Goal: Task Accomplishment & Management: Use online tool/utility

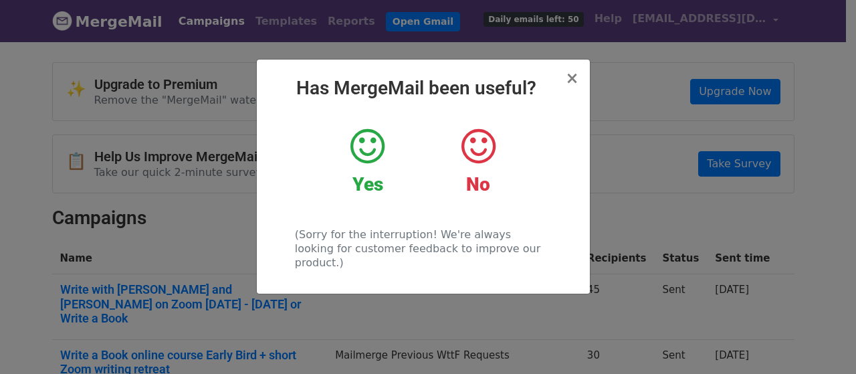
click at [364, 148] on icon at bounding box center [367, 146] width 34 height 40
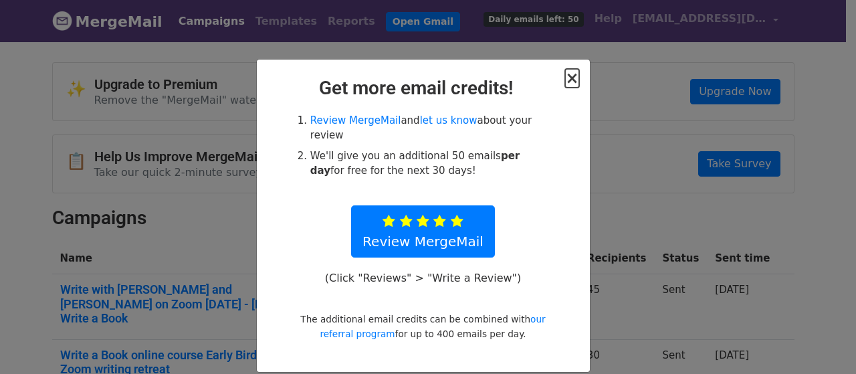
click at [566, 80] on span "×" at bounding box center [571, 78] width 13 height 19
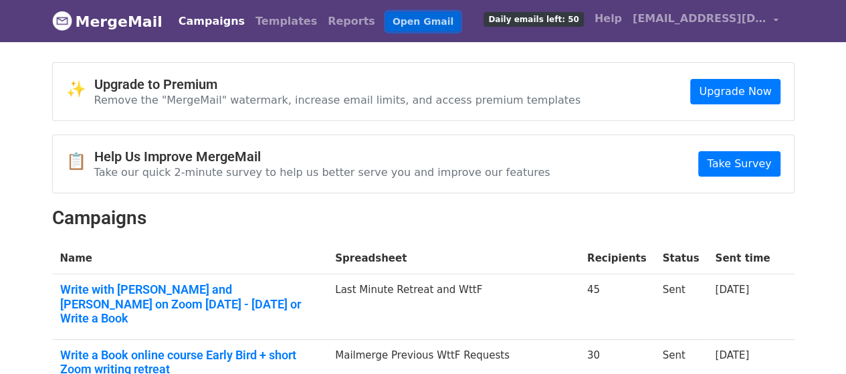
click at [390, 14] on link "Open Gmail" at bounding box center [423, 21] width 74 height 19
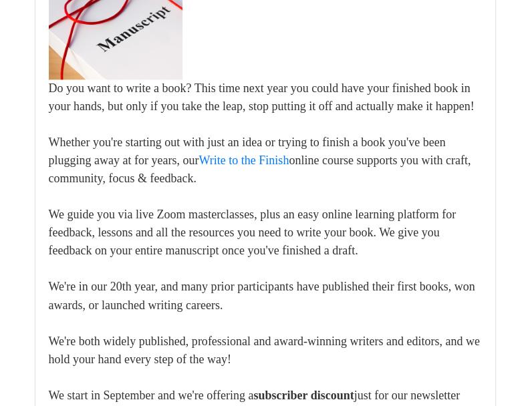
scroll to position [493, 0]
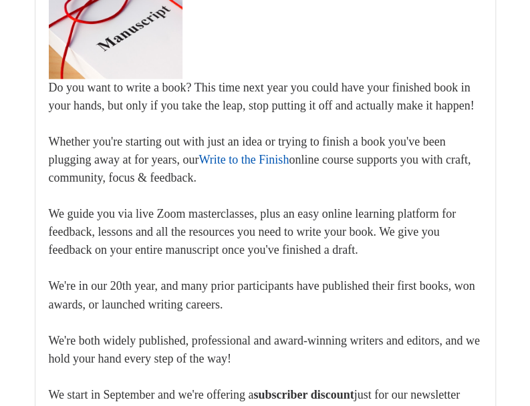
click at [289, 166] on link "Write to the Finish" at bounding box center [244, 159] width 90 height 13
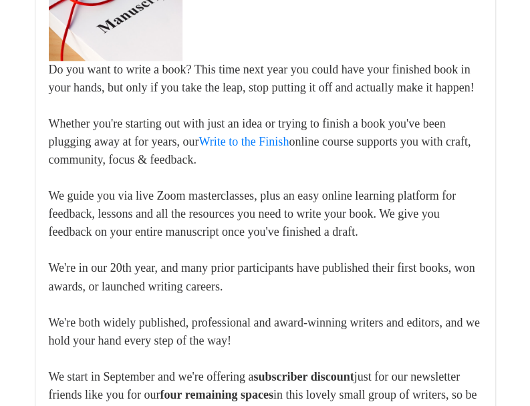
scroll to position [524, 0]
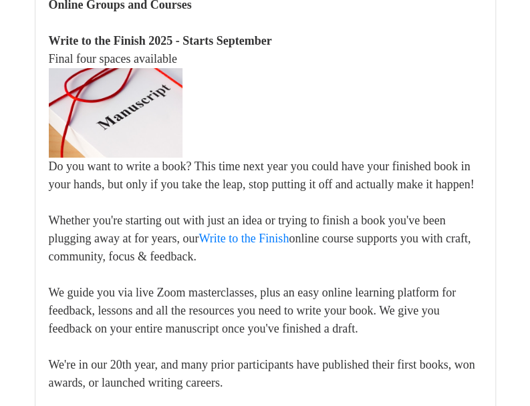
scroll to position [3237, 0]
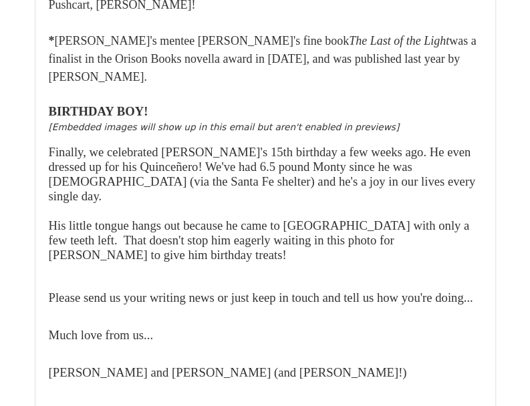
scroll to position [2389, 0]
click at [224, 134] on p "BIRTHDAY BOY! ​ [Embedded images will show up in this email but aren't enabled …" at bounding box center [265, 119] width 433 height 30
click at [227, 203] on span "Finally, we celebrated [PERSON_NAME]'s 15th birthday a few weeks ago. He even d…" at bounding box center [262, 173] width 427 height 58
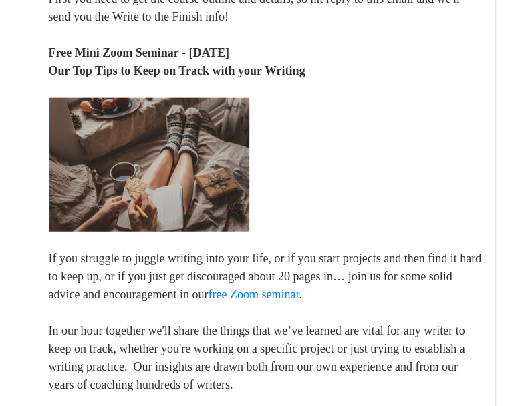
scroll to position [947, 0]
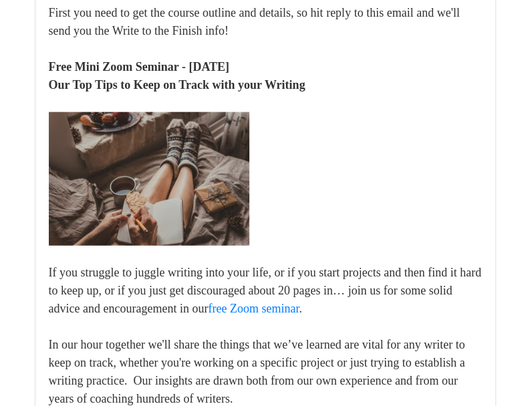
click at [218, 244] on img at bounding box center [149, 179] width 201 height 134
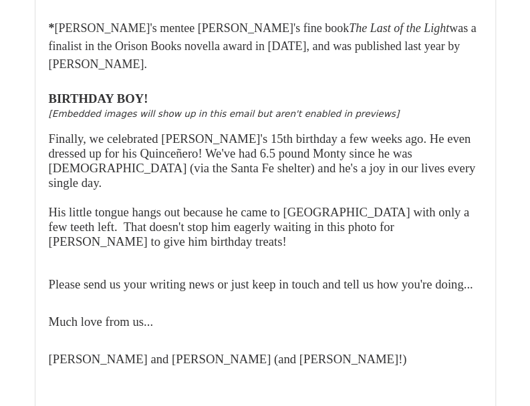
scroll to position [2402, 0]
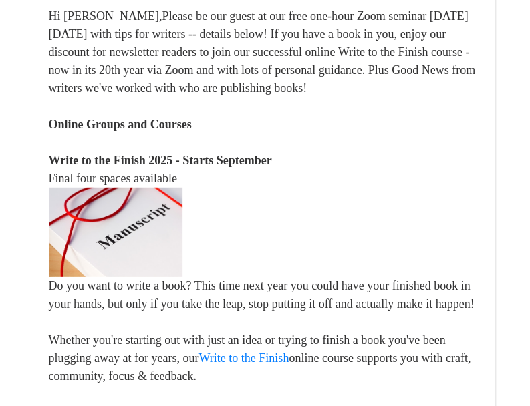
scroll to position [2664, 0]
